Goal: Information Seeking & Learning: Learn about a topic

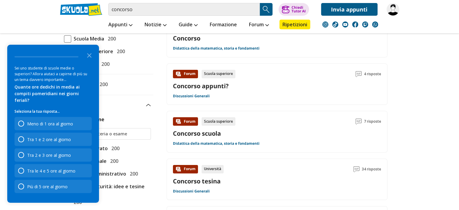
scroll to position [91, 0]
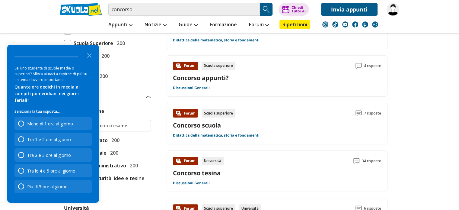
click at [90, 61] on icon "Close the survey" at bounding box center [89, 55] width 12 height 12
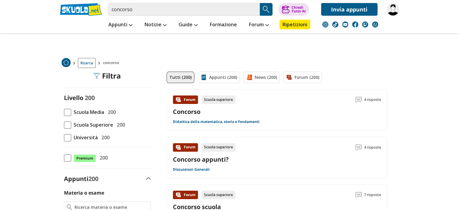
scroll to position [0, 0]
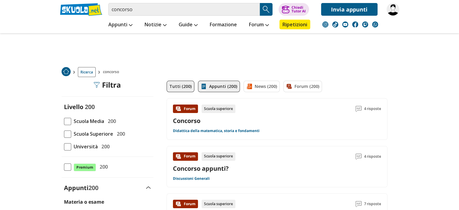
click at [220, 89] on link "Appunti (200)" at bounding box center [219, 86] width 42 height 11
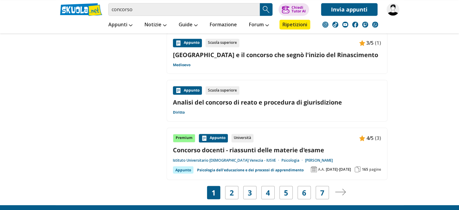
scroll to position [1026, 0]
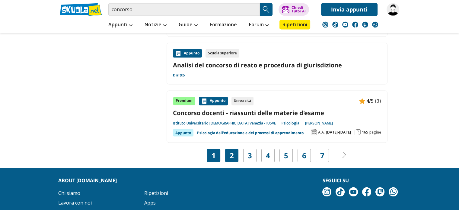
click at [226, 155] on div "2" at bounding box center [231, 155] width 13 height 13
click at [232, 155] on link "2" at bounding box center [232, 155] width 4 height 8
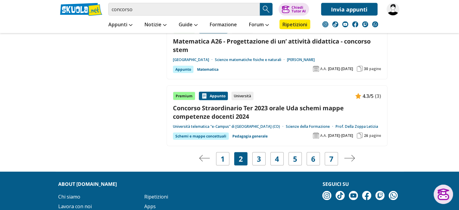
scroll to position [1177, 0]
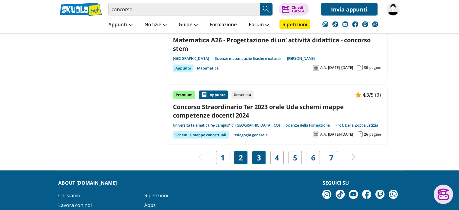
click at [260, 153] on link "3" at bounding box center [259, 157] width 4 height 8
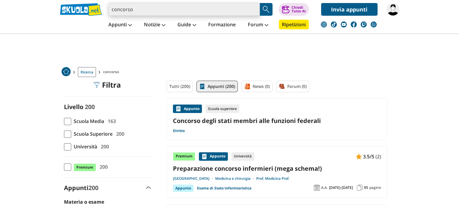
click at [181, 10] on input "concorso" at bounding box center [184, 9] width 152 height 13
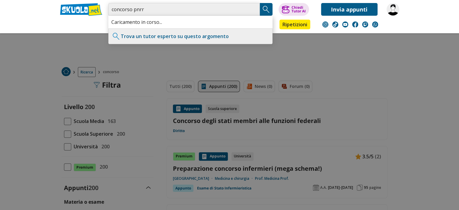
type input "concorso pnrr"
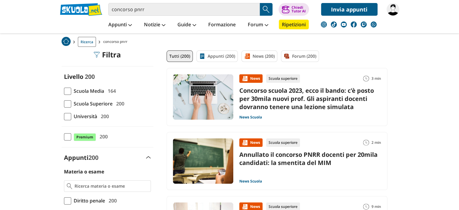
scroll to position [60, 0]
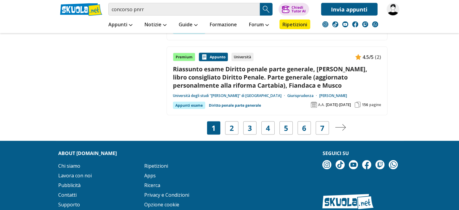
scroll to position [1238, 0]
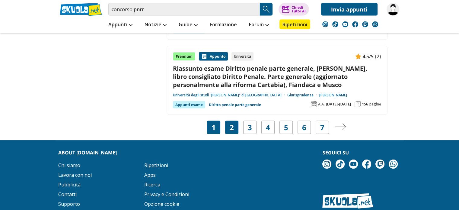
click at [237, 134] on div "2" at bounding box center [231, 127] width 13 height 13
click at [231, 132] on link "2" at bounding box center [232, 127] width 4 height 8
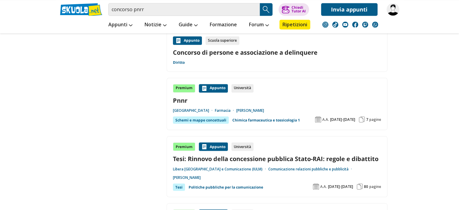
scroll to position [1147, 0]
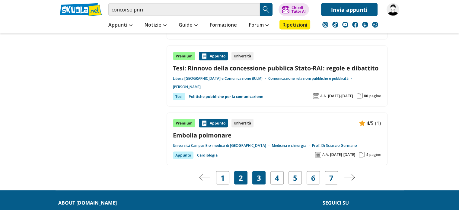
click at [259, 173] on link "3" at bounding box center [259, 177] width 4 height 8
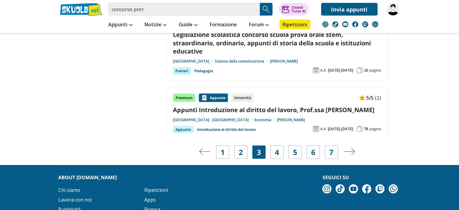
scroll to position [1208, 0]
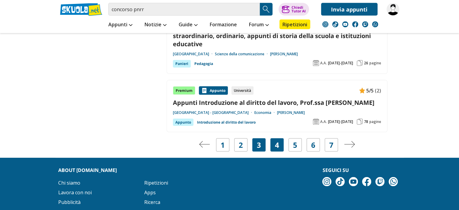
click at [279, 144] on link "4" at bounding box center [277, 145] width 4 height 8
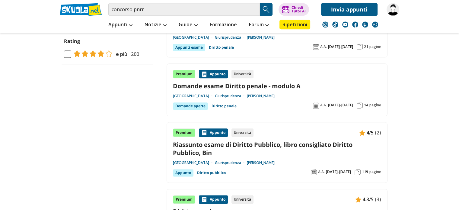
scroll to position [694, 0]
